Goal: Task Accomplishment & Management: Manage account settings

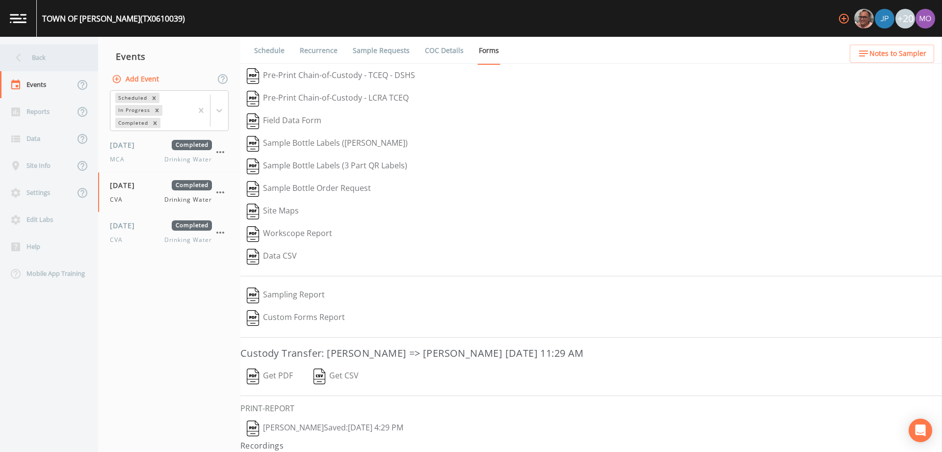
scroll to position [21, 0]
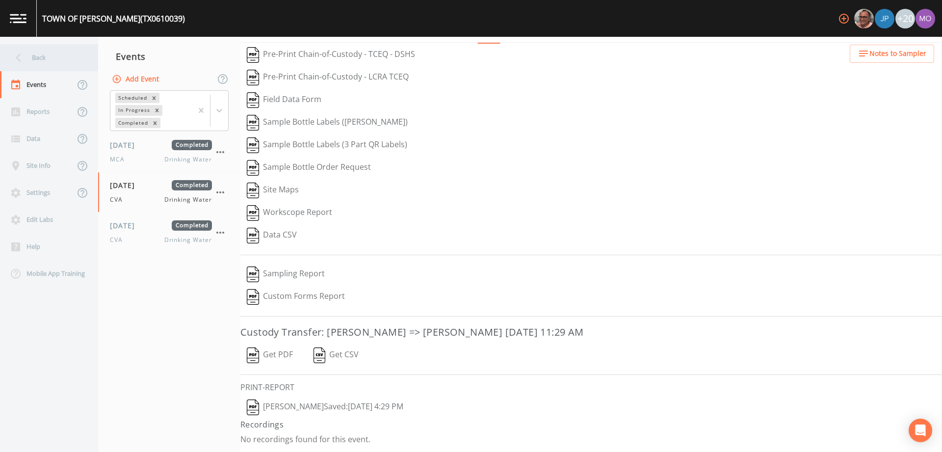
click at [53, 59] on div "Back" at bounding box center [44, 57] width 88 height 27
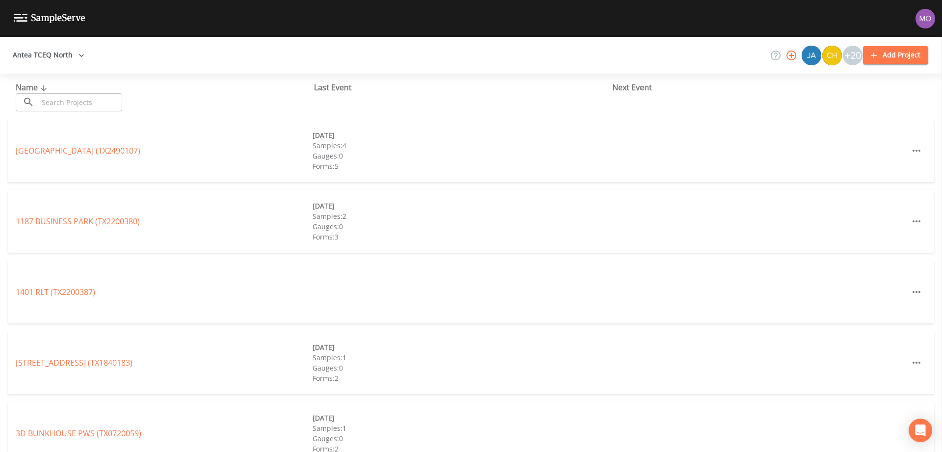
click at [83, 102] on input "text" at bounding box center [80, 102] width 84 height 18
paste input "TX2120001"
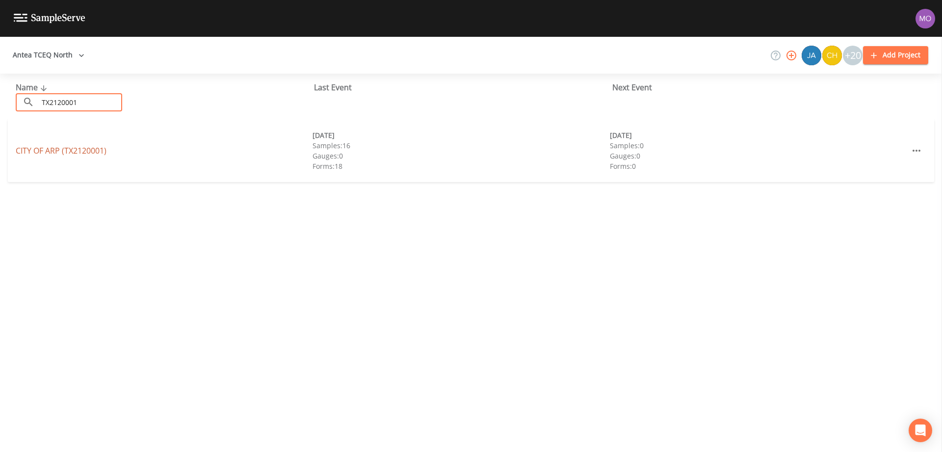
type input "TX2120001"
click at [67, 149] on link "CITY OF ARP (TX2120001)" at bounding box center [61, 150] width 91 height 11
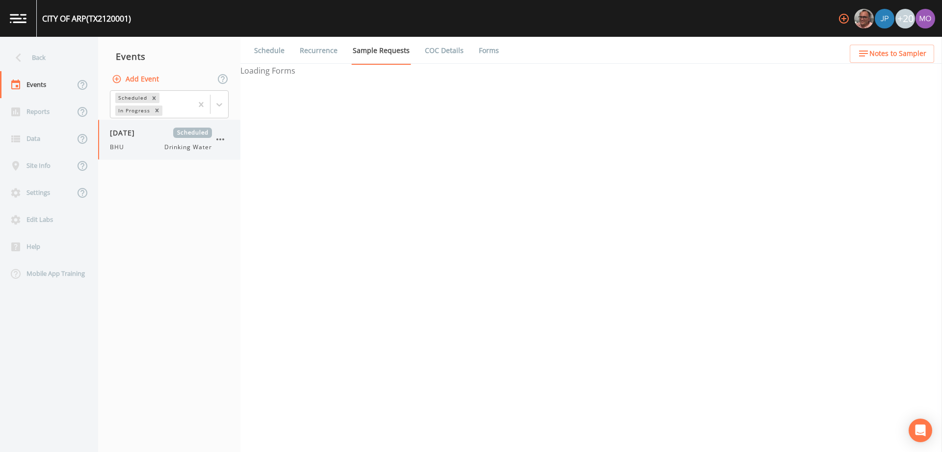
click at [132, 134] on span "[DATE]" at bounding box center [126, 133] width 32 height 10
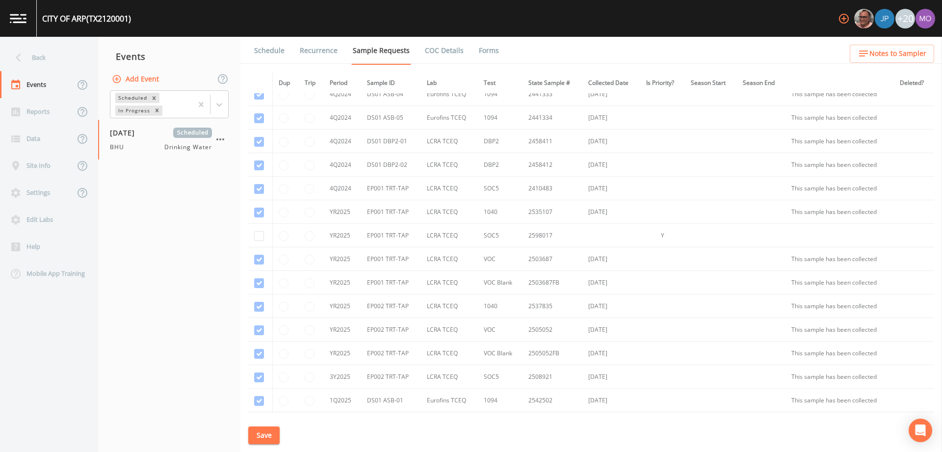
scroll to position [1115, 0]
click at [254, 239] on input "checkbox" at bounding box center [259, 239] width 10 height 10
checkbox input "true"
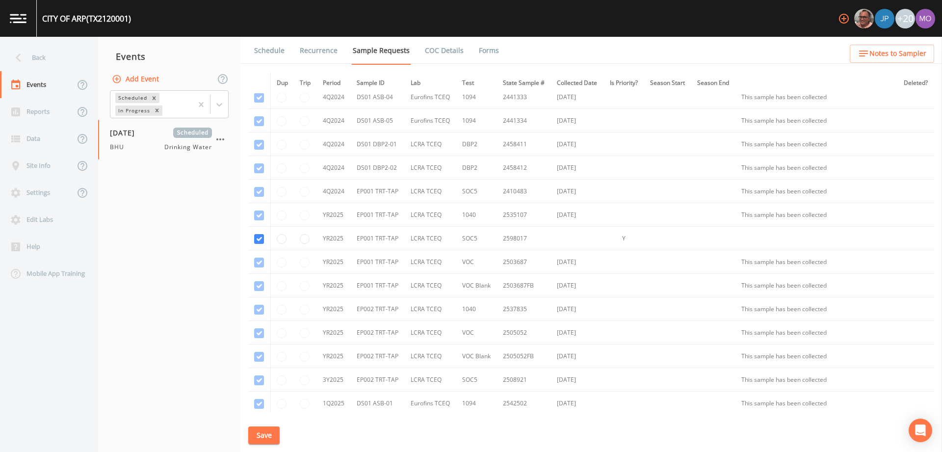
click at [262, 438] on button "Save" at bounding box center [263, 435] width 31 height 18
click at [270, 51] on link "Schedule" at bounding box center [269, 50] width 33 height 27
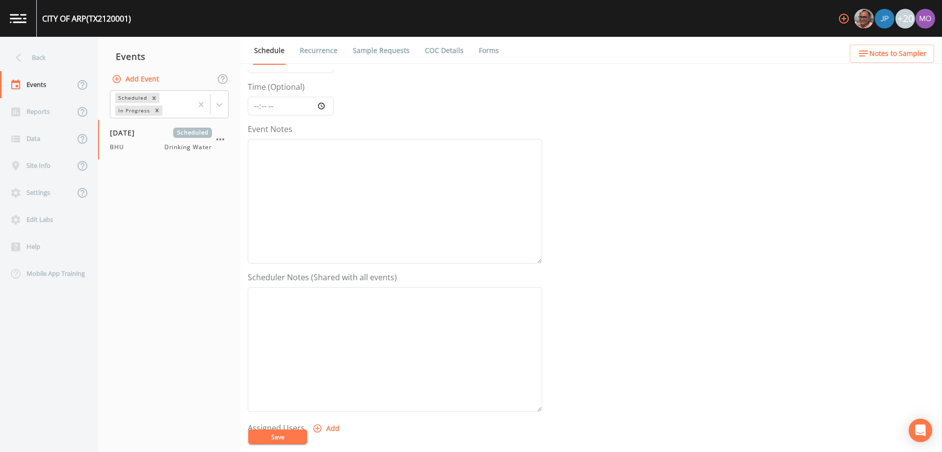
scroll to position [240, 0]
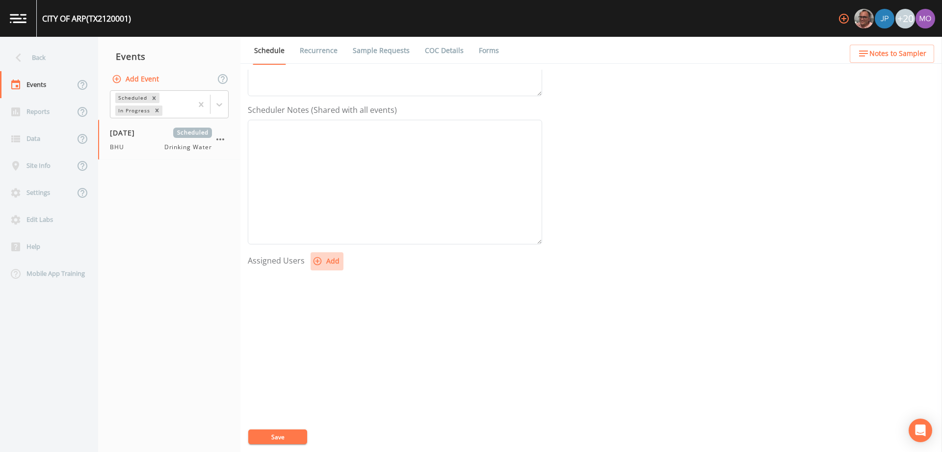
click at [323, 262] on button "Add" at bounding box center [327, 261] width 33 height 18
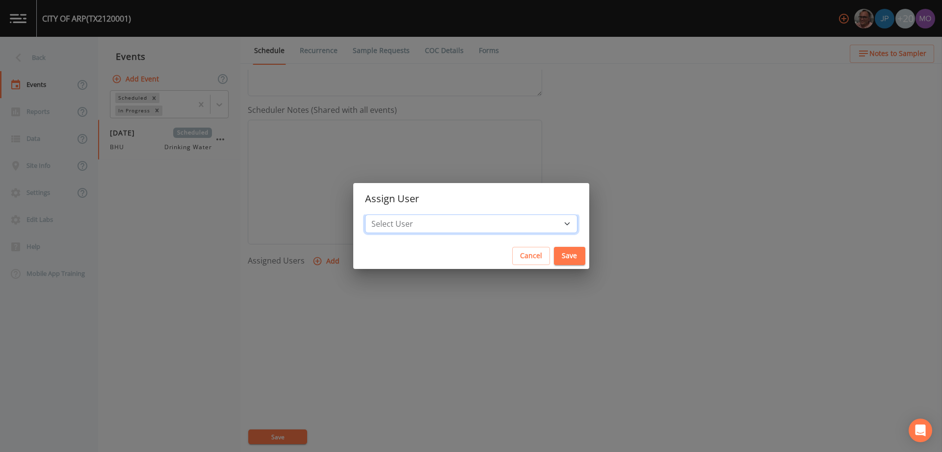
click at [405, 229] on select "Select User Mike Franklin Joshua gere Paul David Weber Zachary Evans Stafford J…" at bounding box center [471, 223] width 212 height 19
select select "45f4d696-c607-4709-9609-651d9e892432"
click at [400, 214] on select "Select User Mike Franklin Joshua gere Paul David Weber Zachary Evans Stafford J…" at bounding box center [471, 223] width 212 height 19
click at [554, 254] on button "Save" at bounding box center [569, 256] width 31 height 18
select select
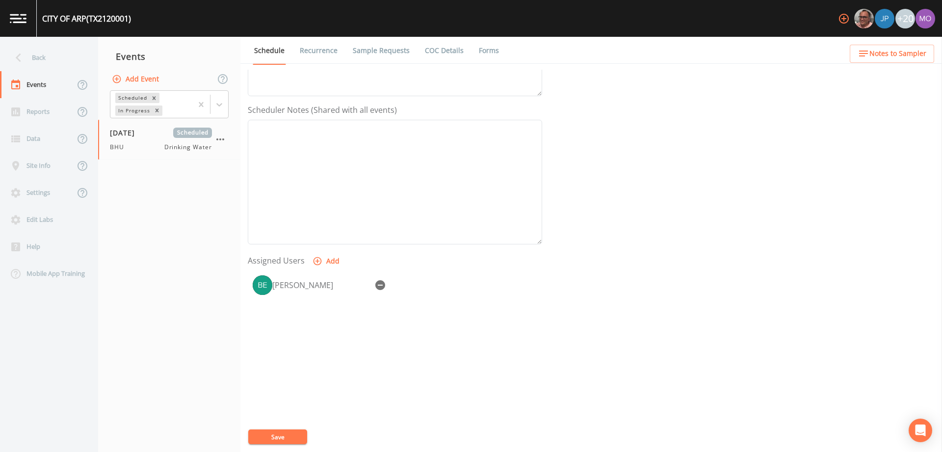
click at [283, 437] on button "Save" at bounding box center [277, 436] width 59 height 15
click at [272, 437] on button "Save" at bounding box center [277, 436] width 59 height 15
